Goal: Find specific page/section: Find specific page/section

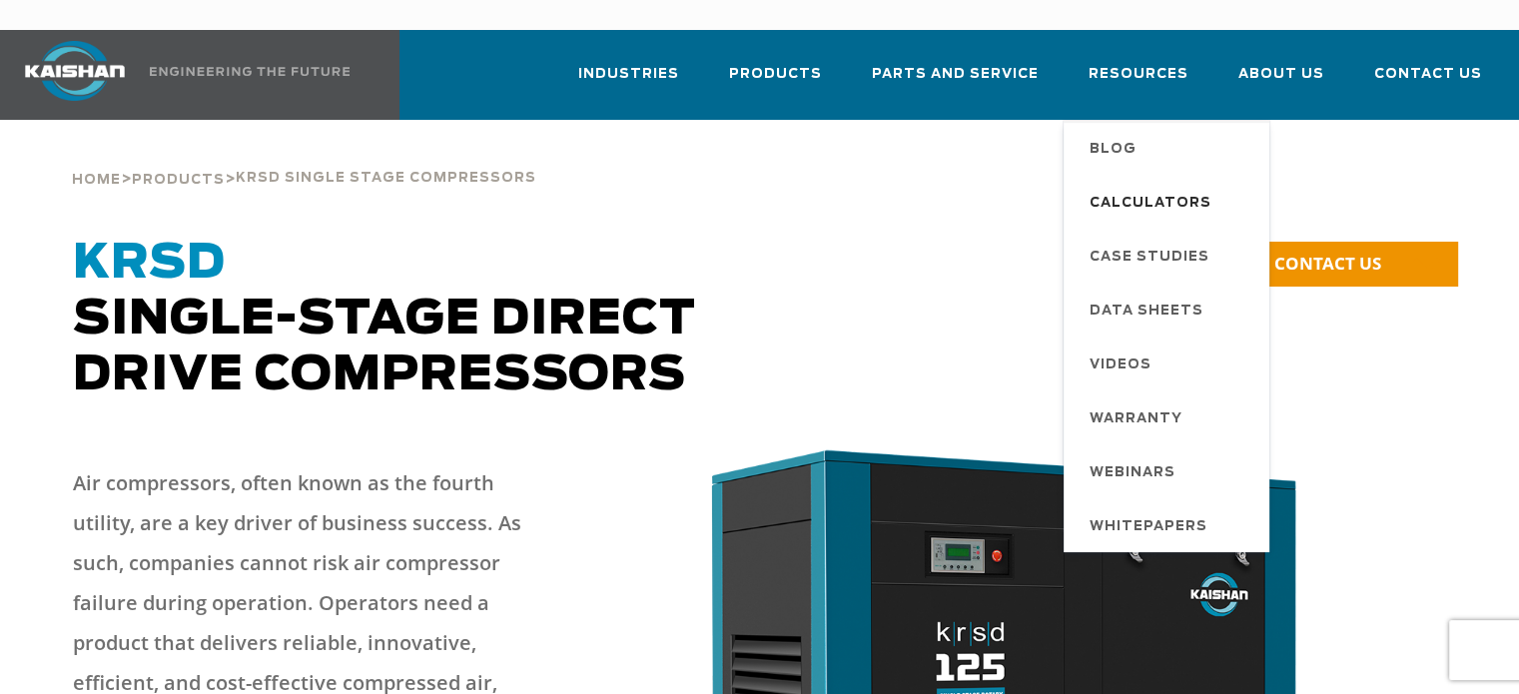
click at [1153, 187] on span "Calculators" at bounding box center [1150, 204] width 122 height 34
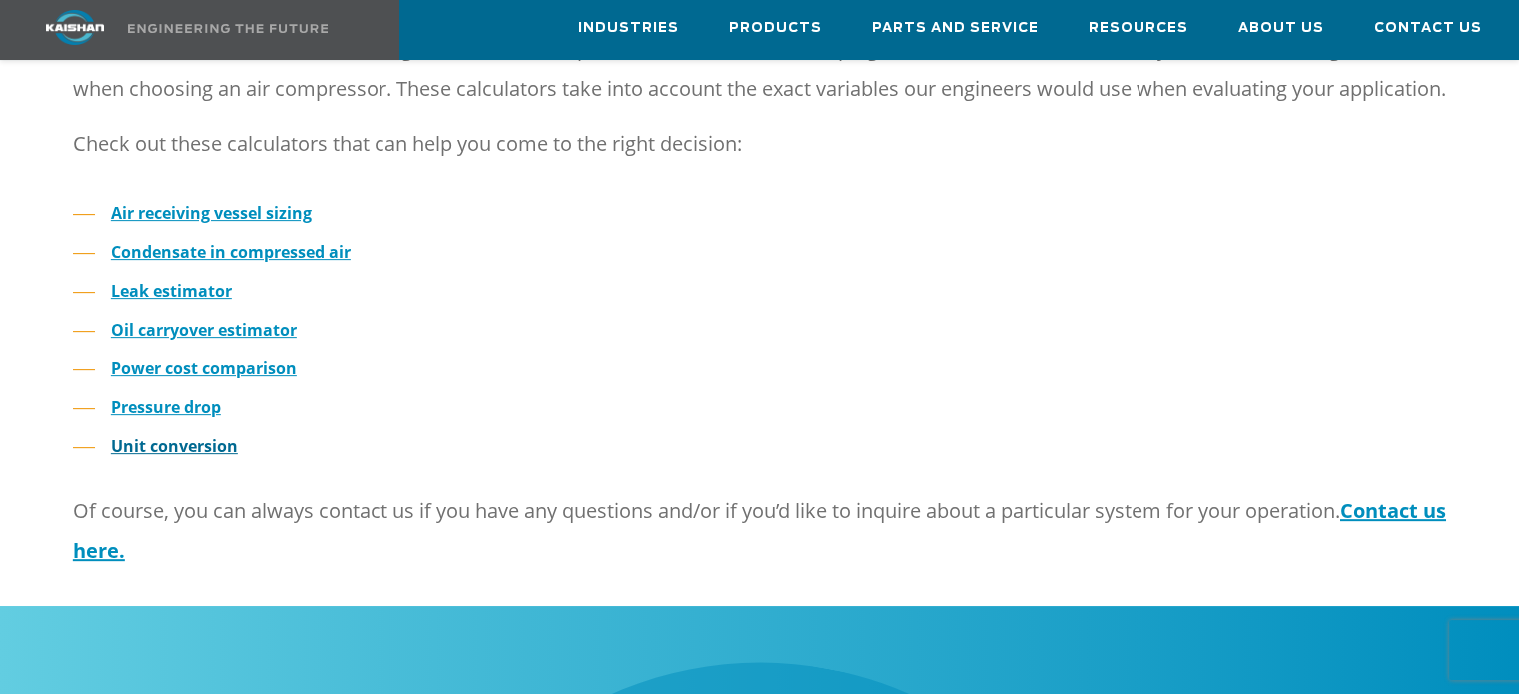
scroll to position [300, 0]
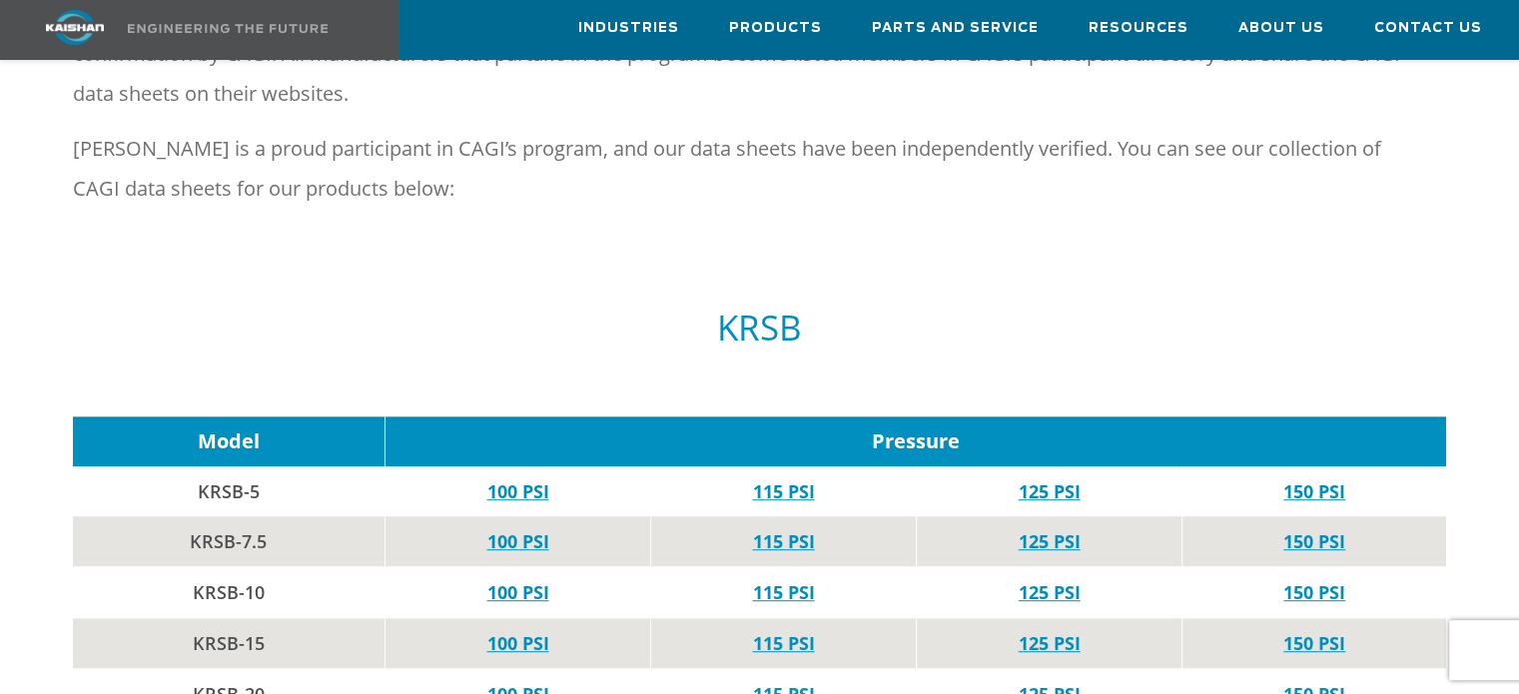
scroll to position [1298, 0]
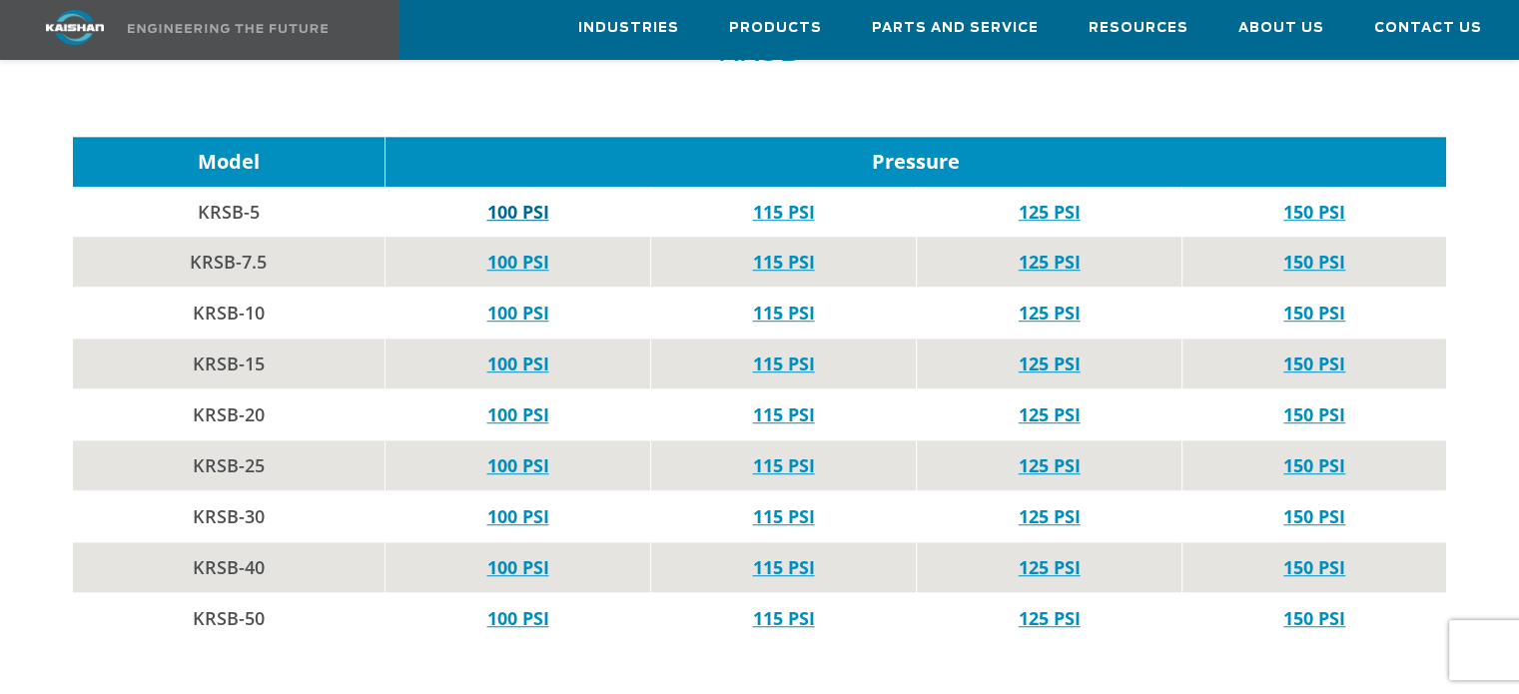
click at [516, 191] on td "100 PSI" at bounding box center [517, 212] width 266 height 50
click at [517, 200] on link "100 PSI" at bounding box center [517, 212] width 62 height 24
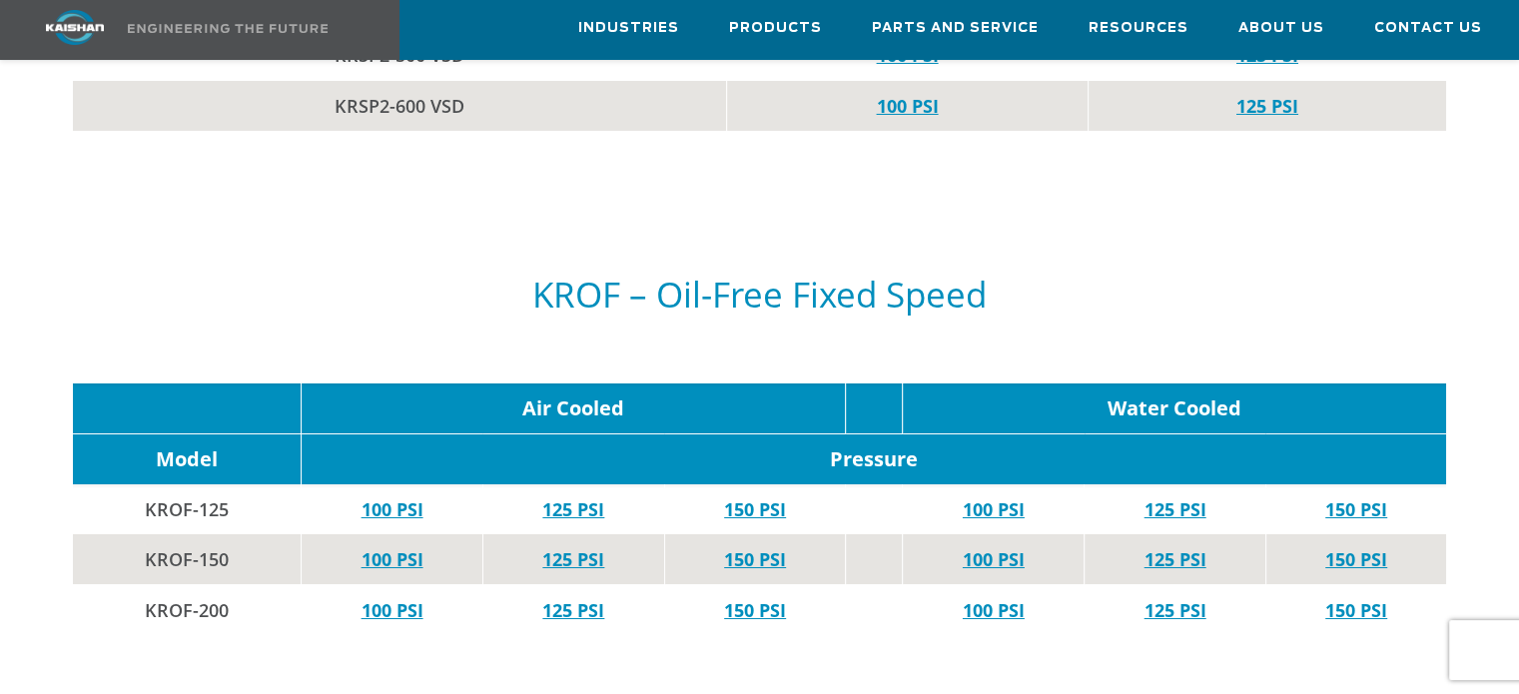
scroll to position [6890, 0]
